Goal: Communication & Community: Answer question/provide support

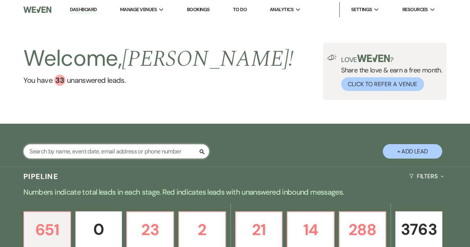
click at [97, 152] on input "text" at bounding box center [116, 151] width 186 height 14
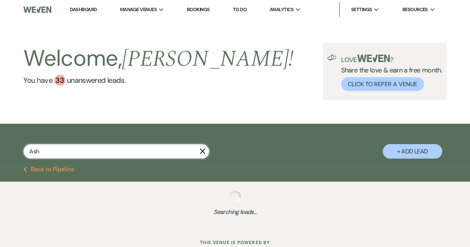
type input "Ashl"
select select "2"
select select "8"
select select "6"
select select "8"
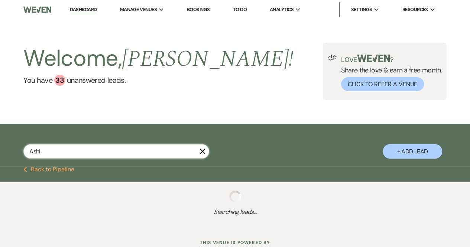
select select "5"
select select "8"
select select "5"
select select "8"
select select "5"
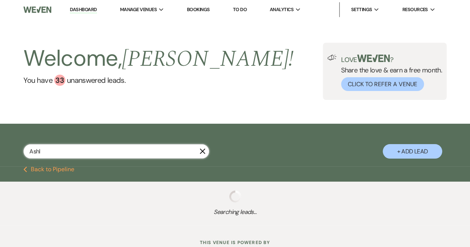
select select "8"
select select "5"
select select "8"
select select "5"
select select "8"
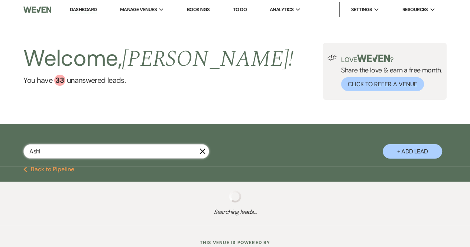
select select "5"
select select "8"
select select "5"
select select "8"
select select "5"
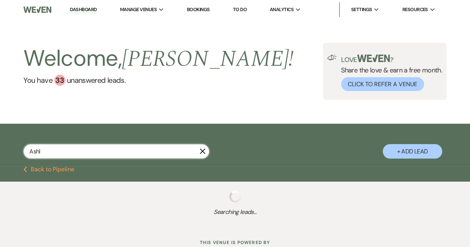
select select "8"
select select "5"
select select "8"
select select "5"
select select "8"
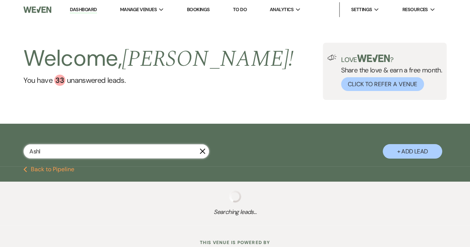
select select "5"
select select "8"
select select "5"
select select "8"
select select "5"
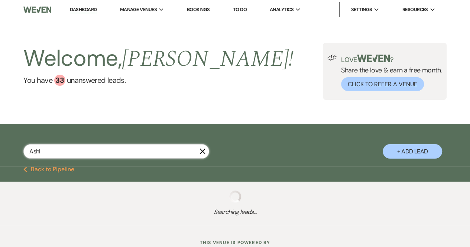
select select "8"
select select "5"
select select "8"
select select "5"
select select "8"
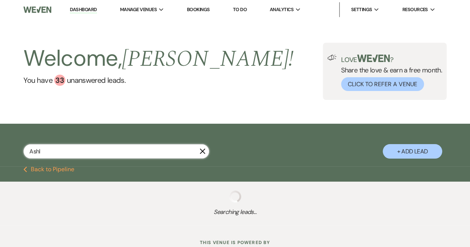
select select "5"
select select "8"
select select "5"
select select "8"
select select "5"
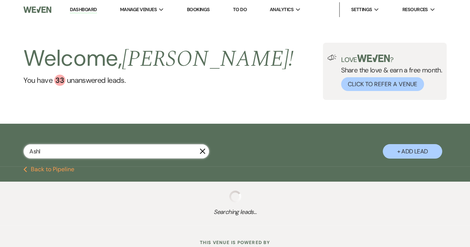
select select "8"
select select "5"
select select "8"
select select "5"
select select "8"
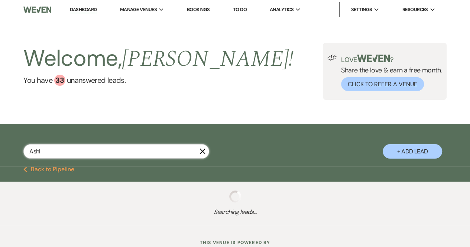
select select "5"
select select "8"
select select "5"
select select "8"
select select "5"
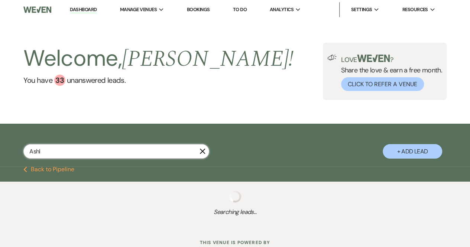
select select "8"
select select "5"
select select "8"
select select "5"
select select "8"
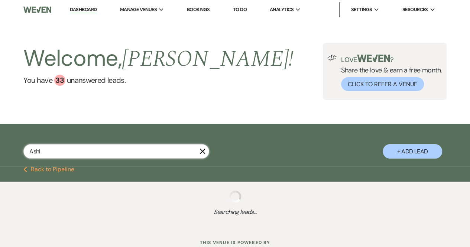
select select "5"
select select "8"
select select "5"
select select "8"
select select "5"
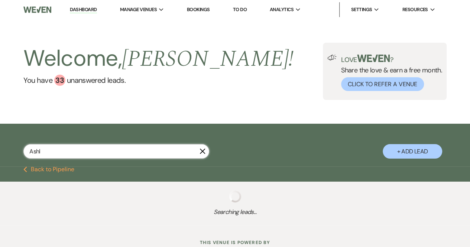
select select "8"
select select "5"
select select "8"
select select "5"
select select "8"
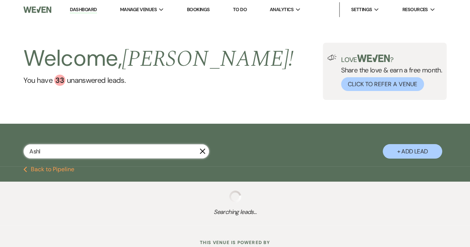
select select "5"
select select "8"
select select "5"
select select "8"
select select "5"
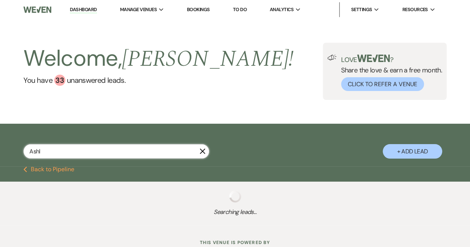
select select "8"
select select "5"
select select "8"
select select "5"
select select "8"
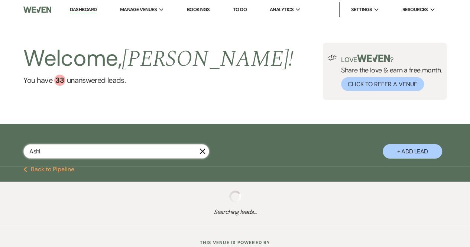
select select "5"
select select "8"
select select "5"
select select "8"
select select "5"
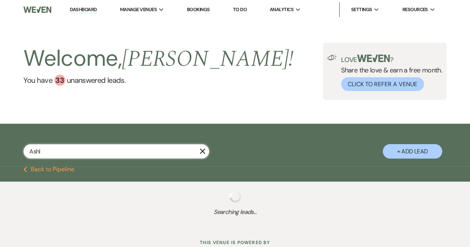
select select "8"
select select "5"
select select "8"
select select "5"
select select "8"
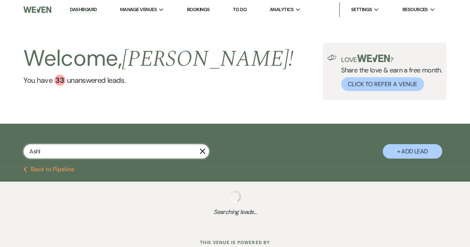
select select "5"
select select "8"
select select "5"
select select "8"
select select "5"
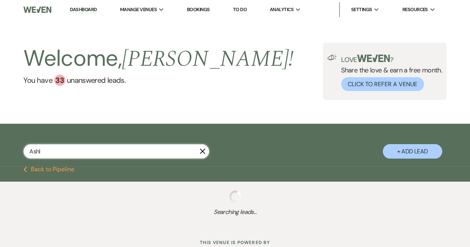
select select "8"
select select "6"
select select "8"
select select "5"
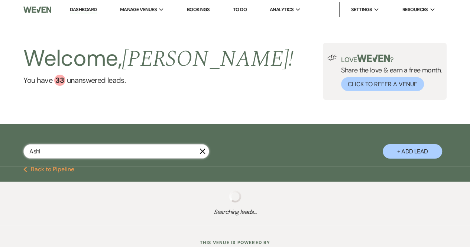
select select "8"
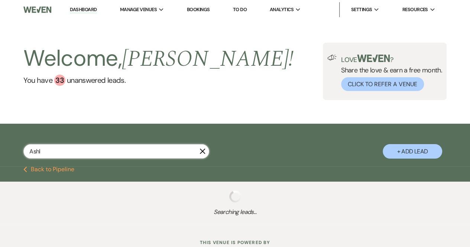
select select "8"
select select "5"
select select "8"
select select "5"
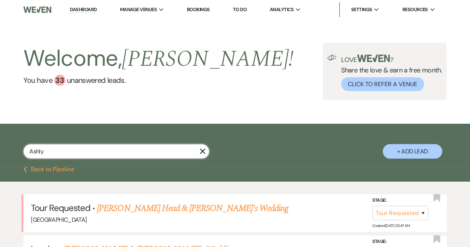
type input "[PERSON_NAME]"
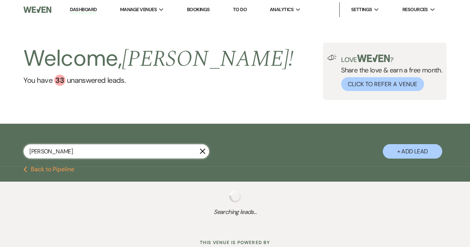
select select "2"
select select "8"
select select "5"
select select "8"
select select "5"
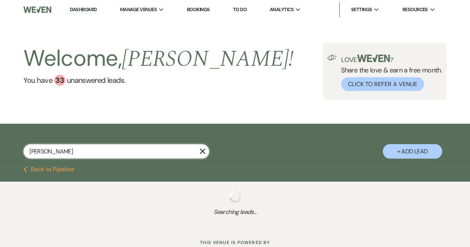
select select "8"
select select "5"
select select "8"
select select "5"
select select "8"
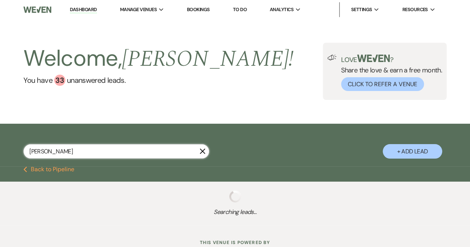
select select "5"
select select "8"
select select "5"
select select "8"
select select "5"
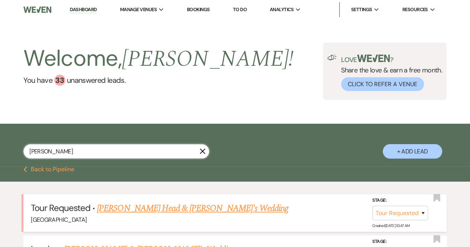
type input "[PERSON_NAME]"
click at [131, 209] on link "[PERSON_NAME] Head & [PERSON_NAME]'s Wedding" at bounding box center [192, 208] width 191 height 13
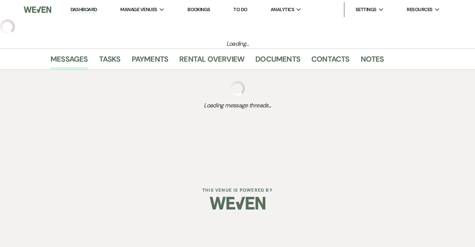
select select "2"
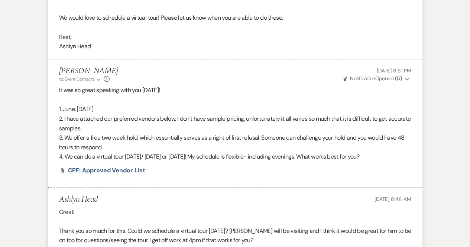
select select "2"
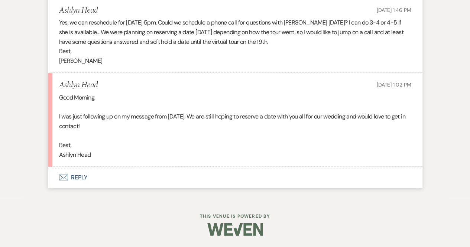
scroll to position [948, 0]
click at [72, 177] on button "Envelope Reply" at bounding box center [235, 177] width 374 height 21
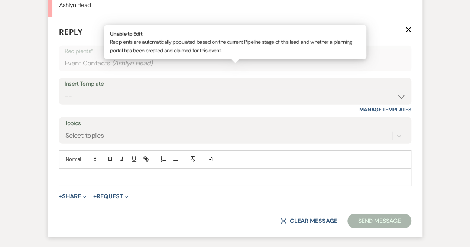
scroll to position [1082, 0]
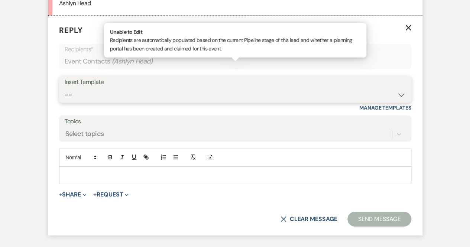
click at [95, 102] on select "-- Weven Planning Portal Introduction (Booked Events) Congratulations on choosi…" at bounding box center [235, 95] width 341 height 14
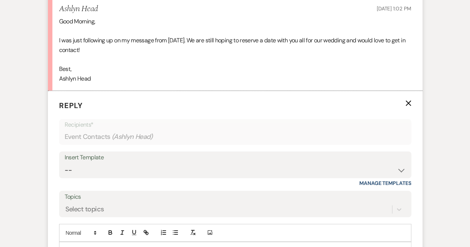
scroll to position [1007, 0]
click at [104, 177] on select "-- Weven Planning Portal Introduction (Booked Events) Congratulations on choosi…" at bounding box center [235, 170] width 341 height 14
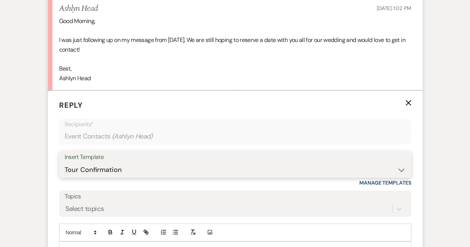
click at [65, 177] on select "-- Weven Planning Portal Introduction (Booked Events) Congratulations on choosi…" at bounding box center [235, 170] width 341 height 14
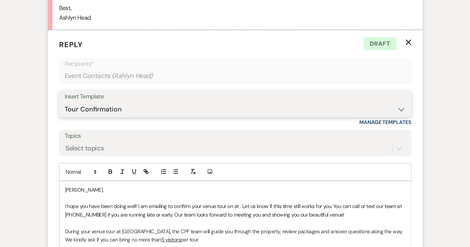
scroll to position [1070, 0]
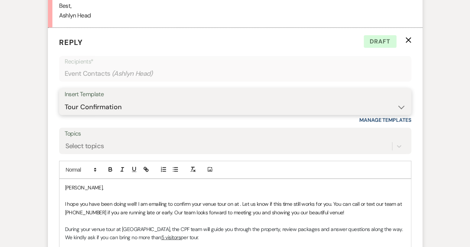
click at [137, 114] on select "-- Weven Planning Portal Introduction (Booked Events) Congratulations on choosi…" at bounding box center [235, 107] width 341 height 14
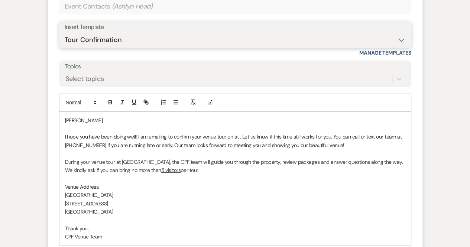
scroll to position [1149, 0]
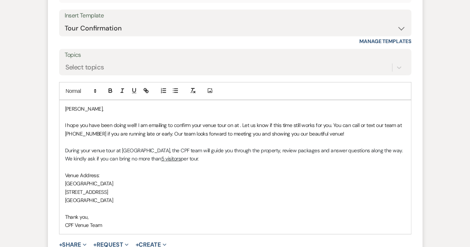
drag, startPoint x: 115, startPoint y: 217, endPoint x: 119, endPoint y: 244, distance: 27.4
click at [119, 234] on div "[PERSON_NAME], I hope you have been doing well! I am emailing to confirm your v…" at bounding box center [234, 167] width 351 height 134
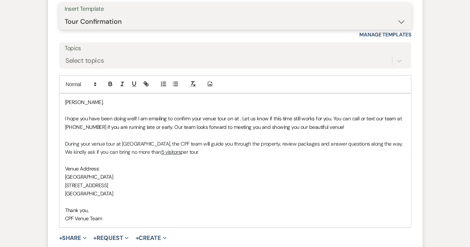
click at [403, 29] on select "-- Weven Planning Portal Introduction (Booked Events) Congratulations on choosi…" at bounding box center [235, 21] width 341 height 14
select select "0"
click at [65, 29] on select "-- Weven Planning Portal Introduction (Booked Events) Congratulations on choosi…" at bounding box center [235, 21] width 341 height 14
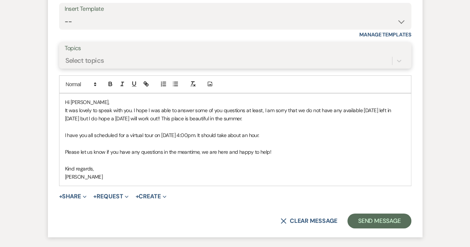
click at [75, 66] on div "Select topics" at bounding box center [84, 61] width 39 height 10
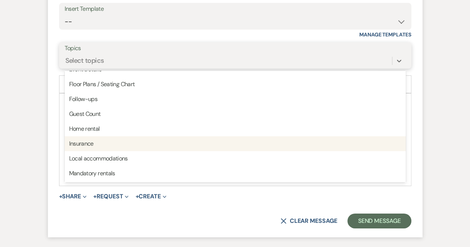
scroll to position [67, 0]
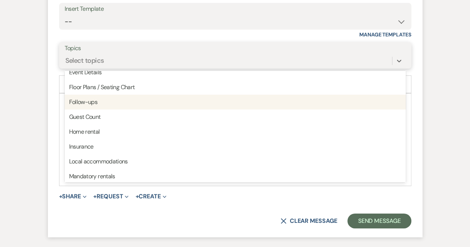
click at [87, 110] on div "Follow-ups" at bounding box center [235, 102] width 341 height 15
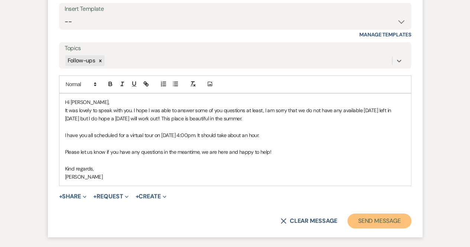
click at [367, 228] on button "Send Message" at bounding box center [379, 221] width 64 height 15
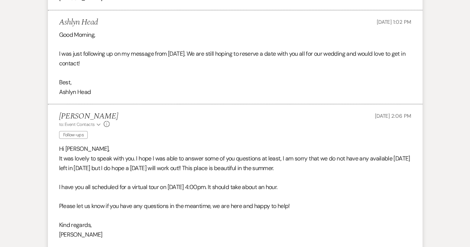
scroll to position [993, 0]
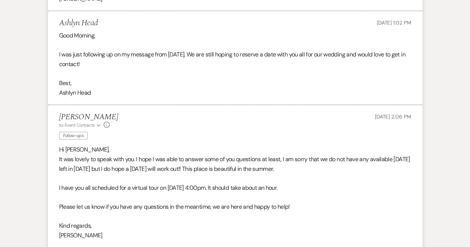
select select "2"
select select "8"
select select "5"
select select "8"
select select "5"
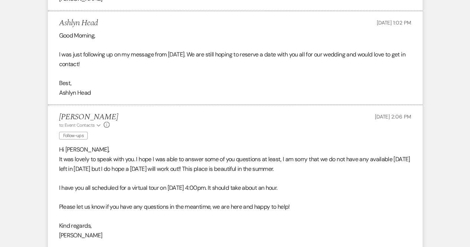
select select "8"
select select "5"
select select "8"
select select "5"
select select "8"
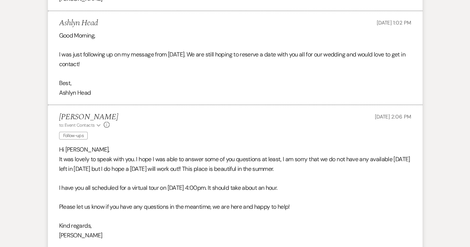
select select "5"
select select "8"
select select "5"
select select "8"
select select "5"
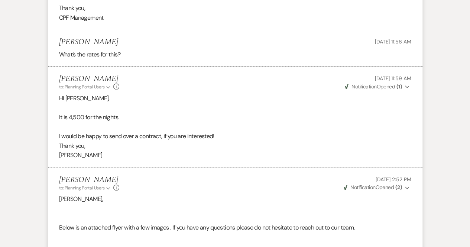
scroll to position [1451, 0]
